Goal: Task Accomplishment & Management: Use online tool/utility

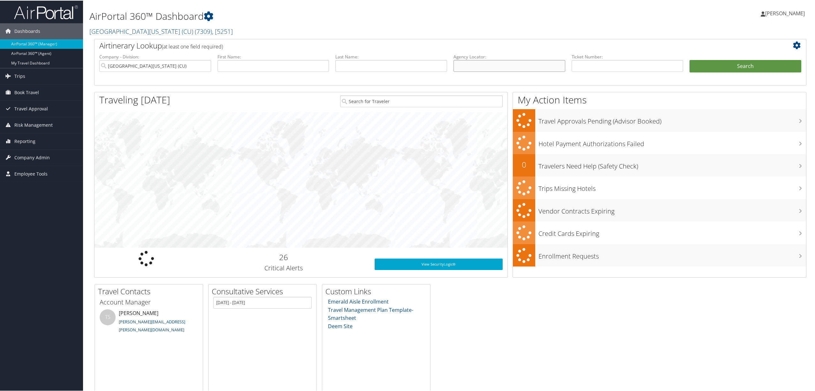
drag, startPoint x: 482, startPoint y: 64, endPoint x: 473, endPoint y: 77, distance: 15.5
click at [482, 64] on input "text" at bounding box center [510, 65] width 112 height 12
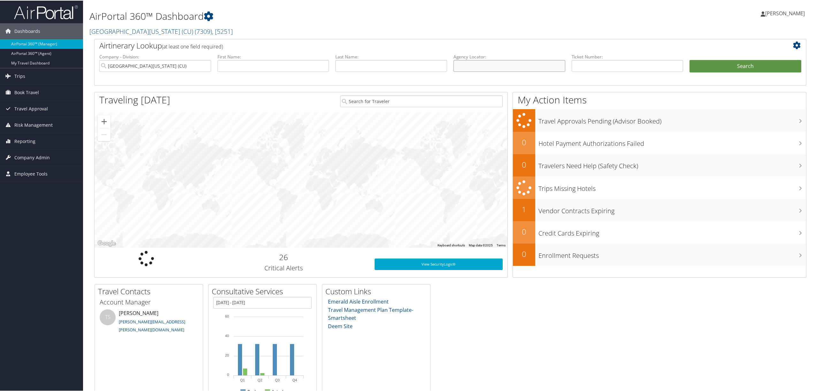
paste input "D7BQ89"
type input "D7BQ89"
click at [694, 68] on button "Search" at bounding box center [746, 65] width 112 height 13
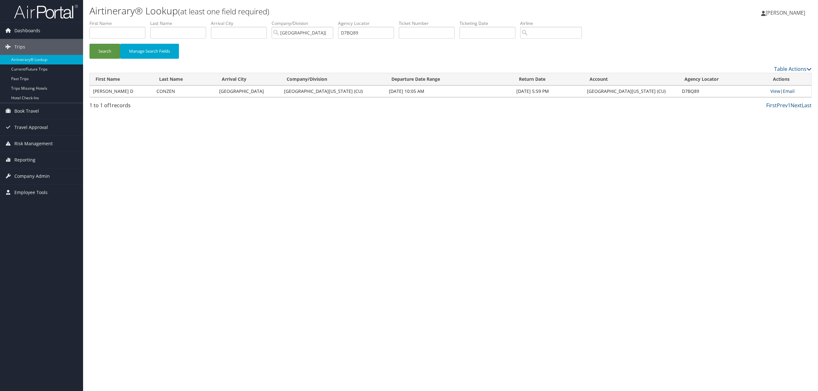
click at [786, 90] on link "Email" at bounding box center [789, 91] width 12 height 6
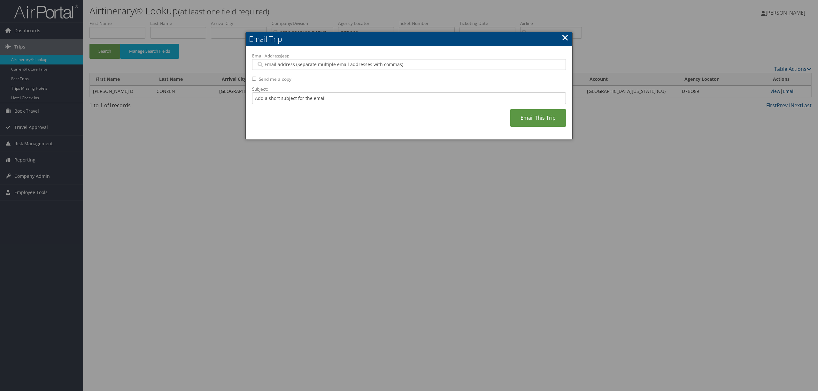
click at [349, 62] on input "Email Address(es):" at bounding box center [408, 64] width 305 height 6
paste input "[PERSON_NAME][EMAIL_ADDRESS][DOMAIN_NAME]"
type input "[PERSON_NAME][EMAIL_ADDRESS][DOMAIN_NAME]"
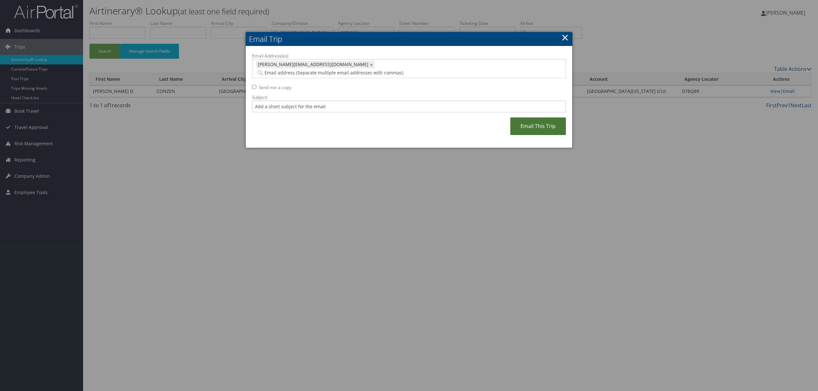
click at [537, 118] on link "Email This Trip" at bounding box center [538, 127] width 56 height 18
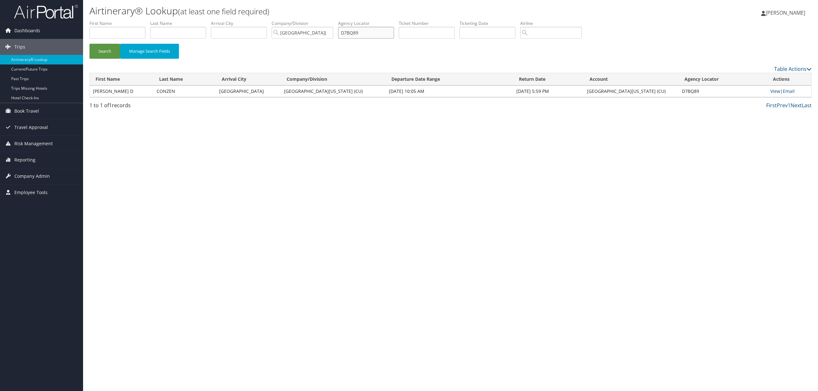
drag, startPoint x: 368, startPoint y: 32, endPoint x: 318, endPoint y: 33, distance: 50.2
click at [318, 20] on ul "First Name Last Name Departure City Arrival City Company/Division [GEOGRAPHIC_D…" at bounding box center [450, 20] width 722 height 0
